Goal: Find specific page/section: Find specific page/section

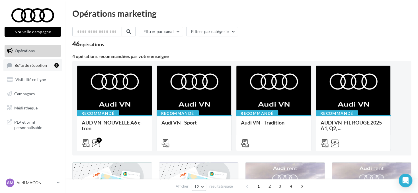
click at [50, 67] on link "Boîte de réception 8" at bounding box center [32, 65] width 59 height 12
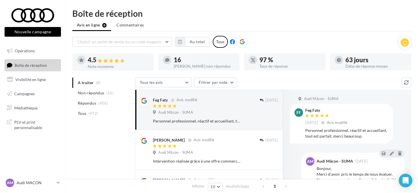
click at [241, 42] on icon at bounding box center [241, 41] width 5 height 5
click at [182, 43] on button "button" at bounding box center [180, 42] width 10 height 10
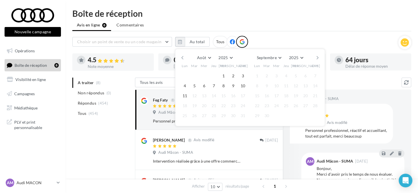
click at [181, 57] on button "button" at bounding box center [182, 58] width 5 height 8
click at [194, 74] on button "1" at bounding box center [194, 76] width 9 height 9
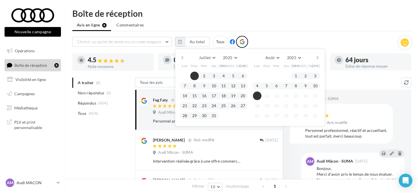
click at [258, 94] on button "11" at bounding box center [257, 96] width 9 height 9
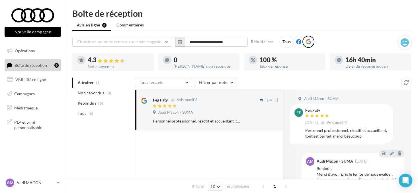
click at [182, 40] on button "button" at bounding box center [180, 42] width 10 height 10
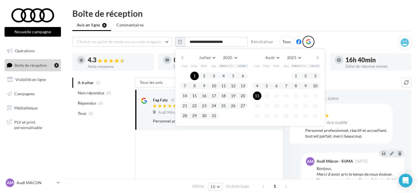
click at [178, 58] on div "Juillet [PERSON_NAME] Mars Avril Mai Juin Juillet Août Septembre Octobre Novemb…" at bounding box center [250, 87] width 150 height 77
click at [182, 56] on button "button" at bounding box center [182, 58] width 5 height 8
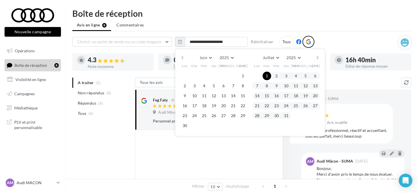
click at [182, 56] on button "button" at bounding box center [182, 58] width 5 height 8
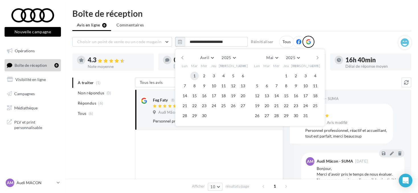
click at [193, 75] on button "1" at bounding box center [194, 76] width 9 height 9
click at [316, 57] on button "button" at bounding box center [317, 58] width 5 height 8
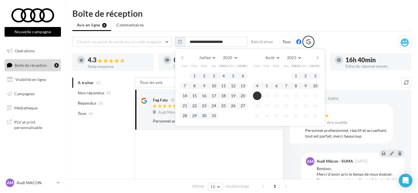
click at [256, 95] on button "11" at bounding box center [257, 96] width 9 height 9
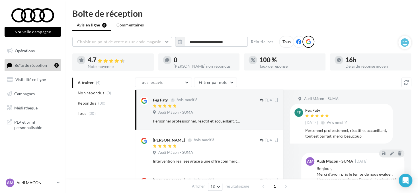
click at [50, 184] on p "Audi MACON" at bounding box center [36, 183] width 38 height 6
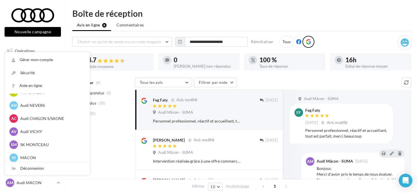
scroll to position [284, 0]
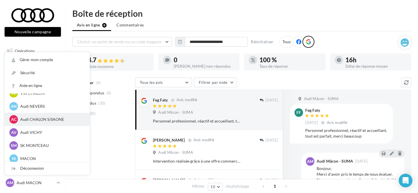
click at [42, 121] on p "Audi CHALON S/SAONE" at bounding box center [51, 120] width 63 height 6
